Goal: Task Accomplishment & Management: Manage account settings

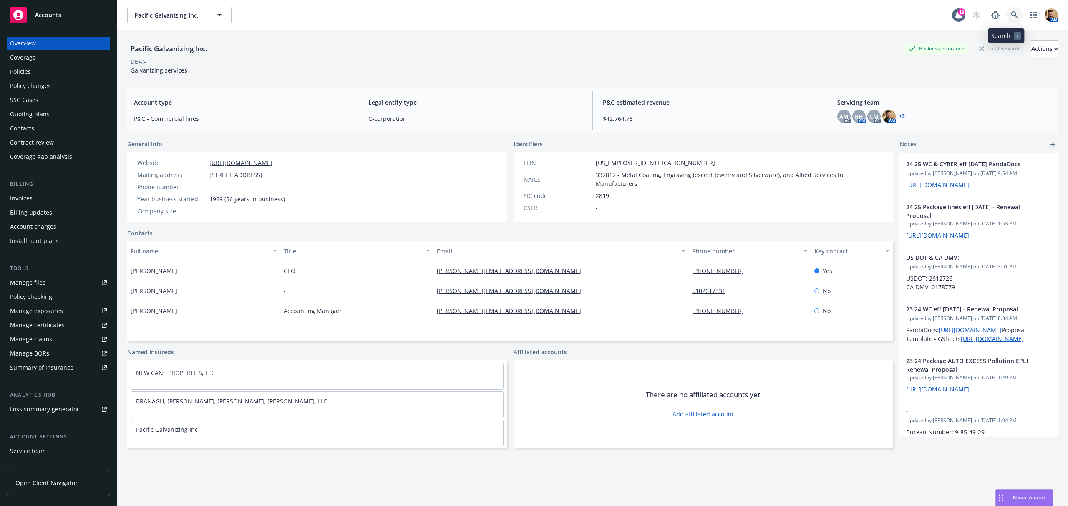
click at [1013, 13] on link at bounding box center [1014, 15] width 17 height 17
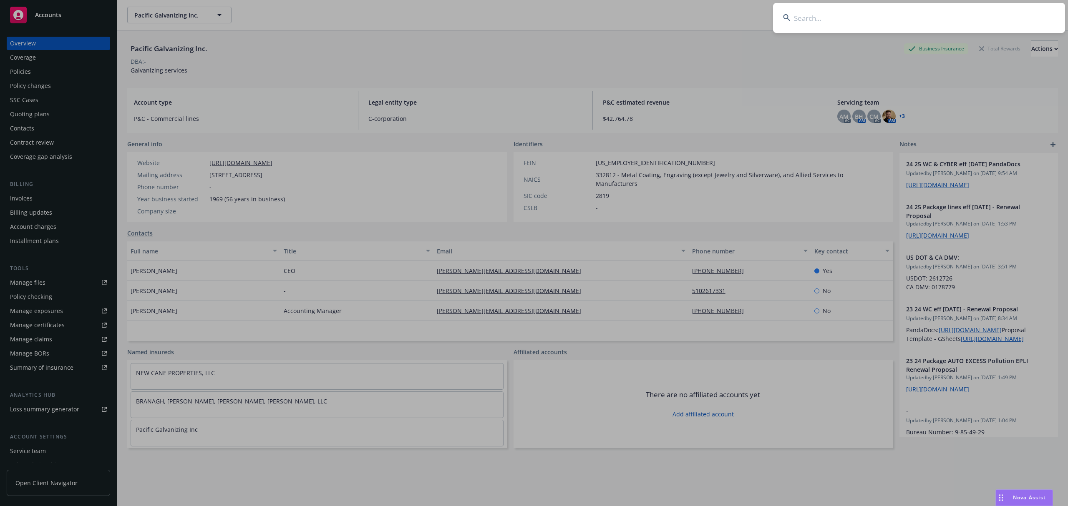
click at [987, 14] on input at bounding box center [919, 18] width 292 height 30
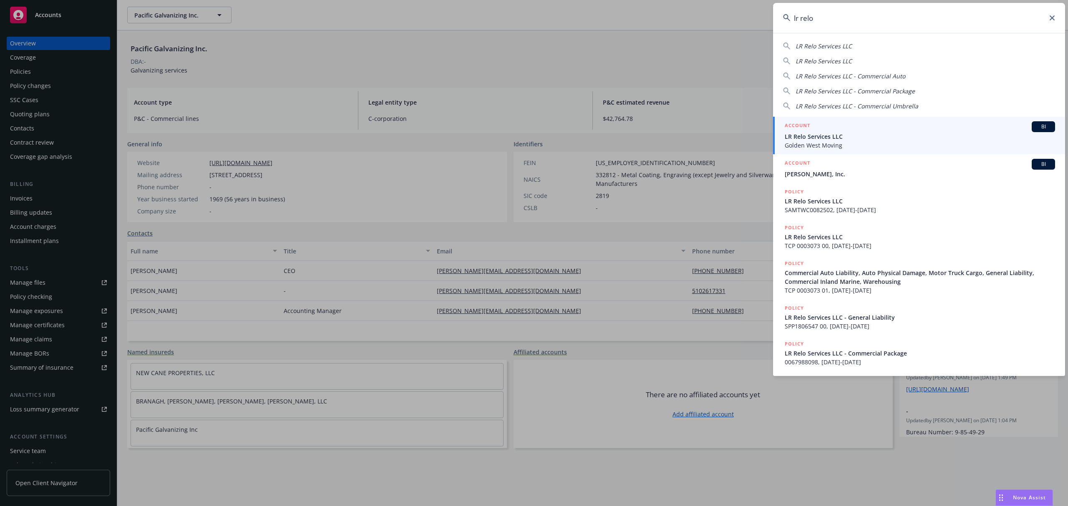
type input "lr relo"
click at [830, 136] on span "LR Relo Services LLC" at bounding box center [920, 136] width 270 height 9
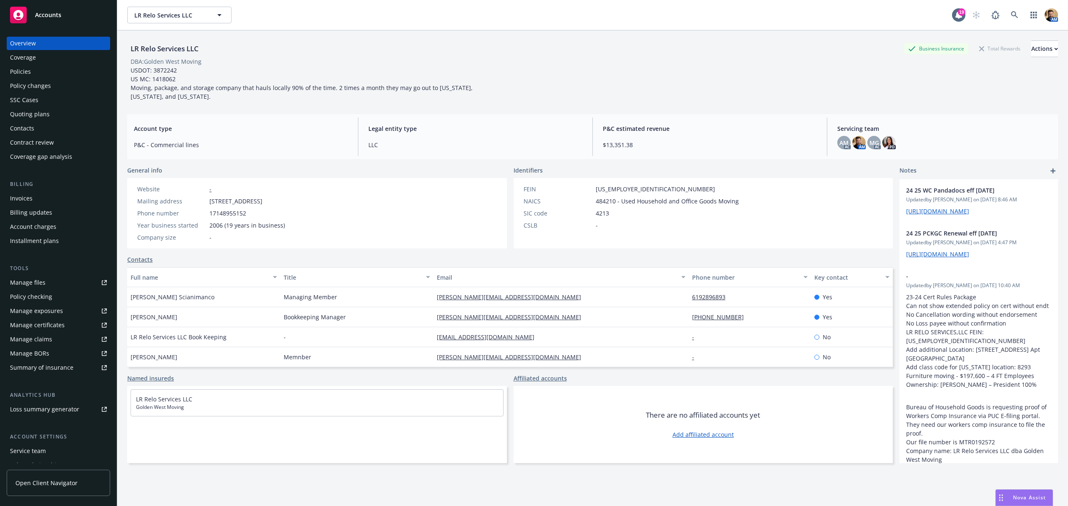
click at [33, 126] on div "Contacts" at bounding box center [22, 128] width 24 height 13
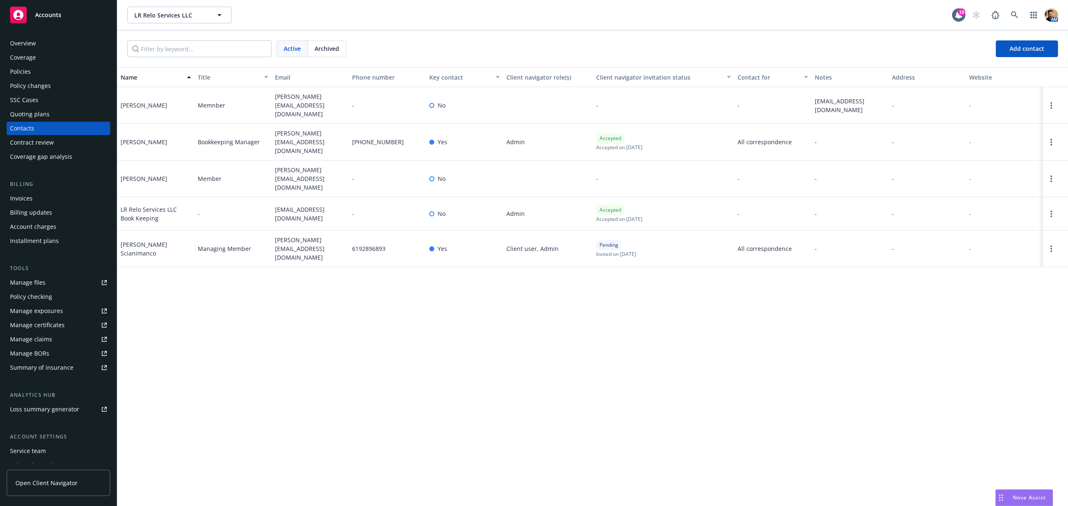
click at [152, 103] on div "[PERSON_NAME]" at bounding box center [144, 105] width 47 height 9
click at [1052, 106] on icon "Open options" at bounding box center [1051, 105] width 2 height 7
click at [993, 58] on link "Edit contact" at bounding box center [998, 57] width 94 height 17
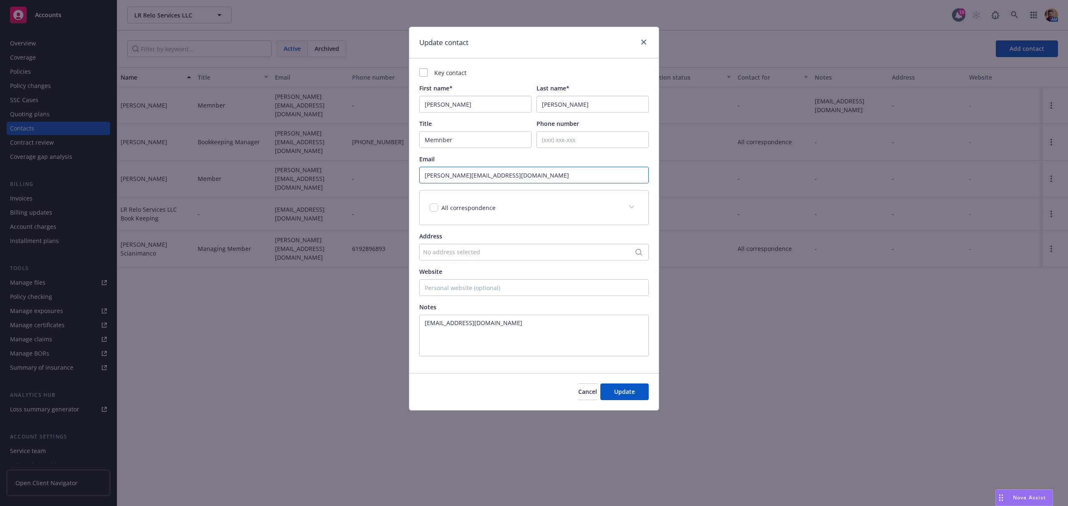
drag, startPoint x: 536, startPoint y: 174, endPoint x: 305, endPoint y: 189, distance: 231.2
click at [305, 189] on div "Update contact Key contact First name* [PERSON_NAME] Last name* [PERSON_NAME] T…" at bounding box center [534, 253] width 1068 height 506
type input "[EMAIL_ADDRESS][DOMAIN_NAME]"
click at [618, 393] on span "Update" at bounding box center [624, 392] width 21 height 8
